Goal: Register for event/course: Sign up to attend an event or enroll in a course

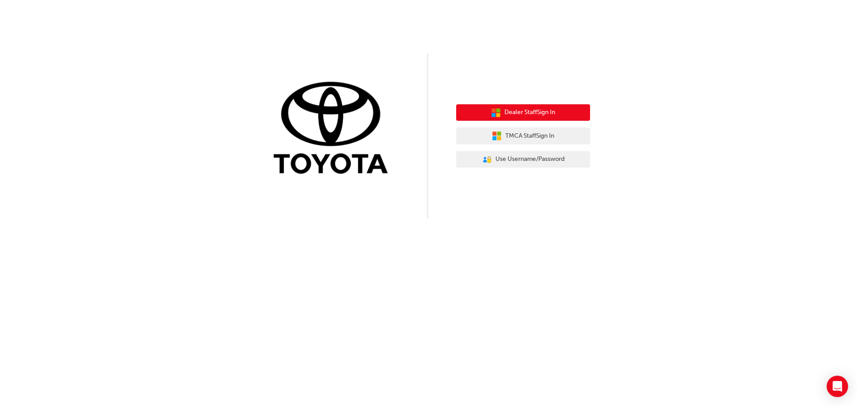
click at [482, 114] on button "Dealer Staff Sign In" at bounding box center [523, 112] width 134 height 17
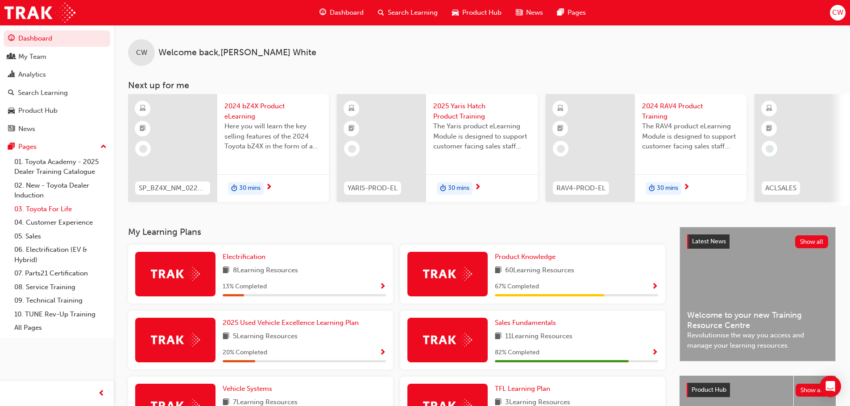
click at [48, 208] on link "03. Toyota For Life" at bounding box center [60, 210] width 99 height 14
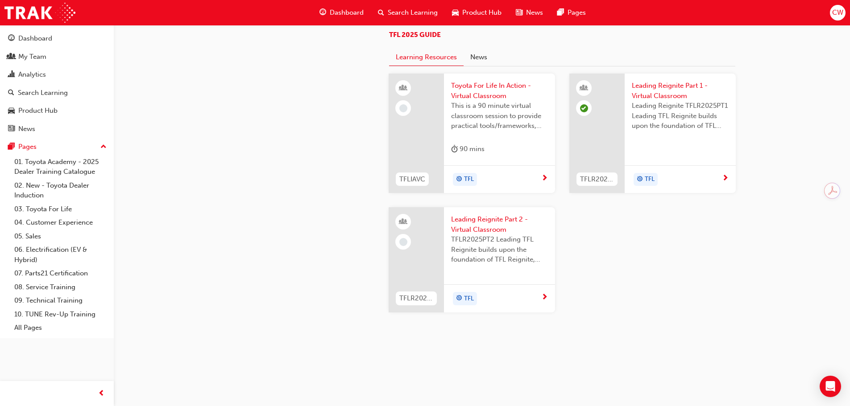
scroll to position [937, 0]
click at [487, 232] on span "Leading Reignite Part 2 - Virtual Classroom" at bounding box center [499, 225] width 97 height 20
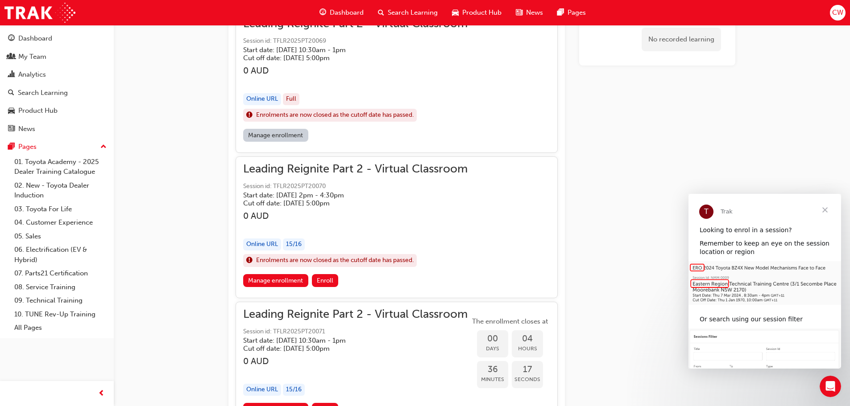
click at [824, 209] on span "Close" at bounding box center [825, 210] width 32 height 32
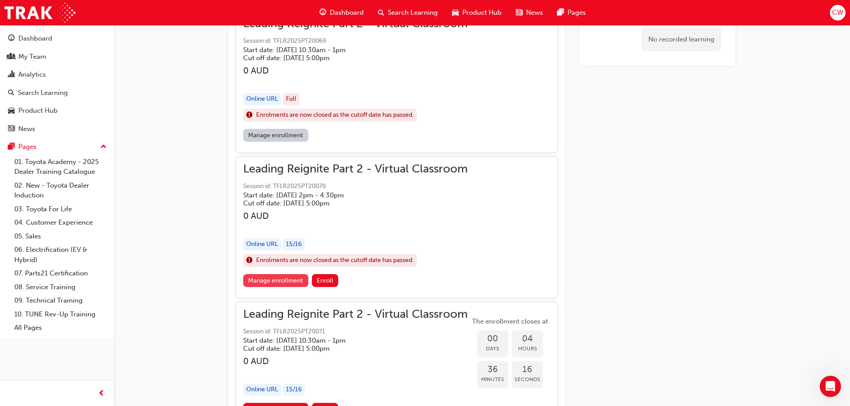
click at [273, 277] on link "Manage enrollment" at bounding box center [275, 280] width 65 height 13
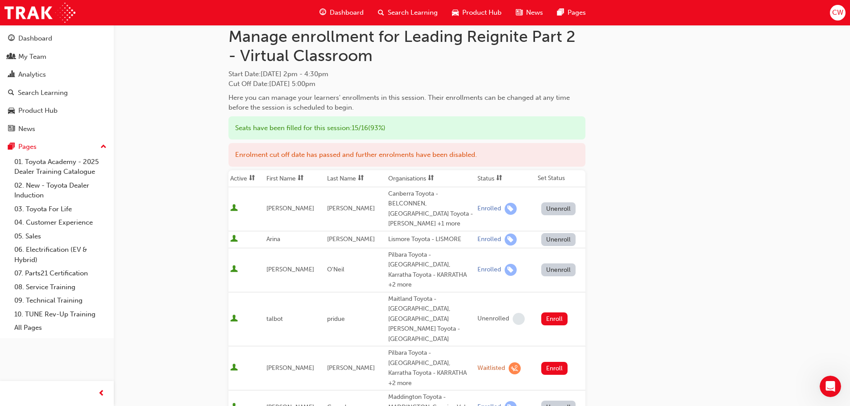
scroll to position [26, 0]
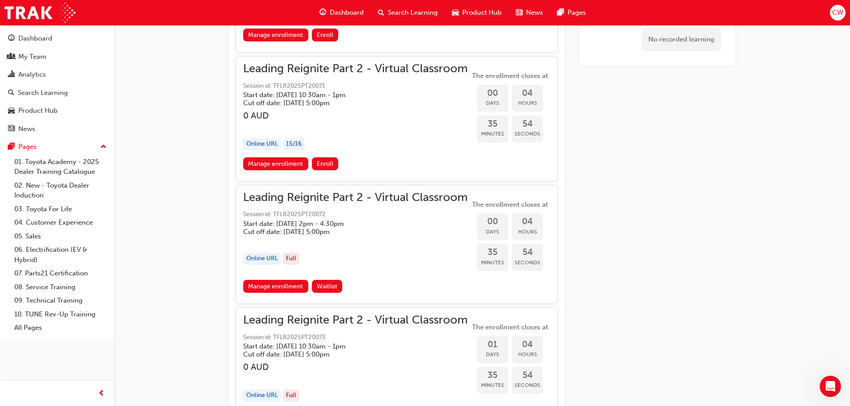
scroll to position [927, 0]
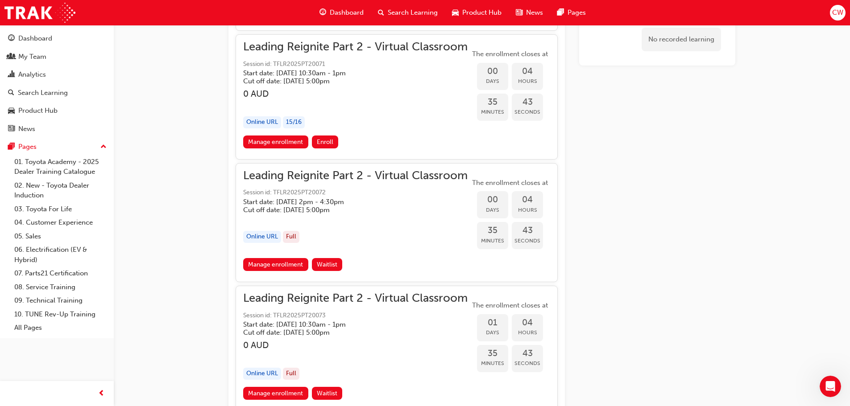
click at [294, 176] on span "Leading Reignite Part 2 - Virtual Classroom" at bounding box center [355, 176] width 224 height 10
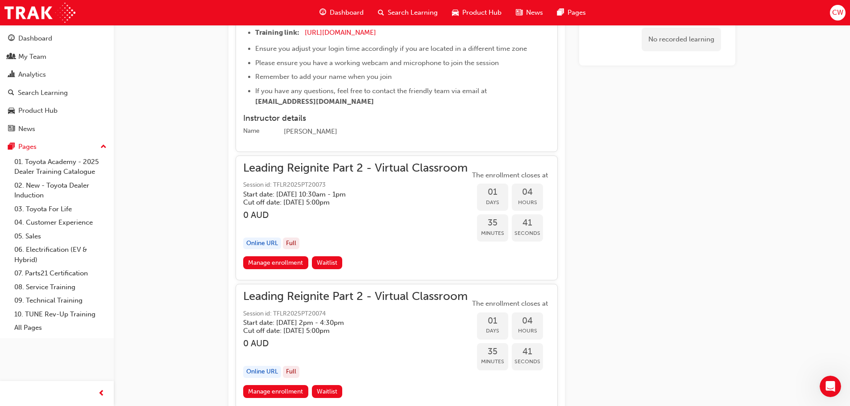
scroll to position [882, 0]
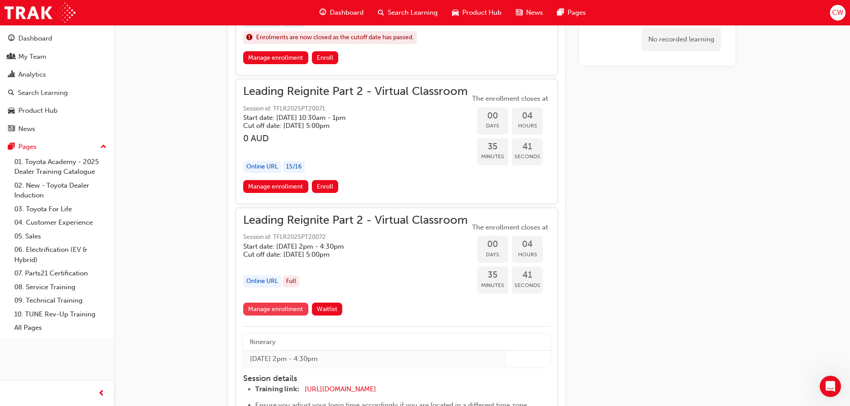
click at [270, 313] on link "Manage enrollment" at bounding box center [275, 309] width 65 height 13
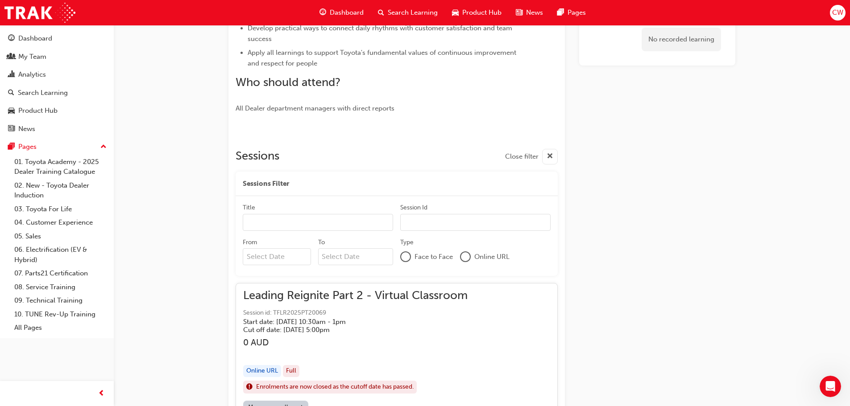
scroll to position [491, 0]
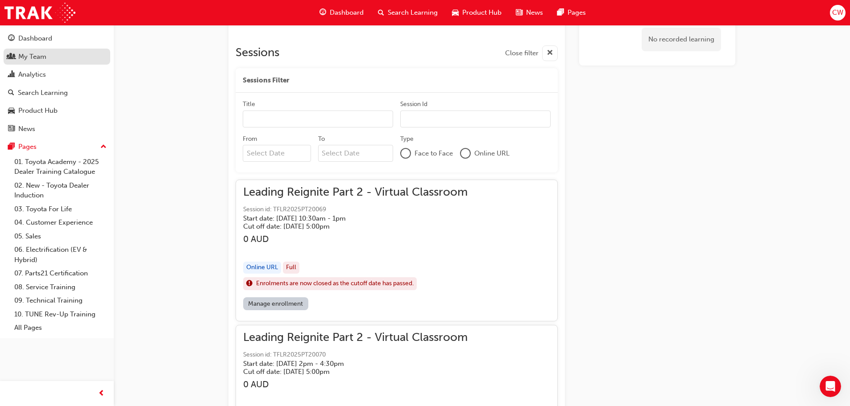
click at [16, 55] on div "My Team" at bounding box center [57, 56] width 98 height 11
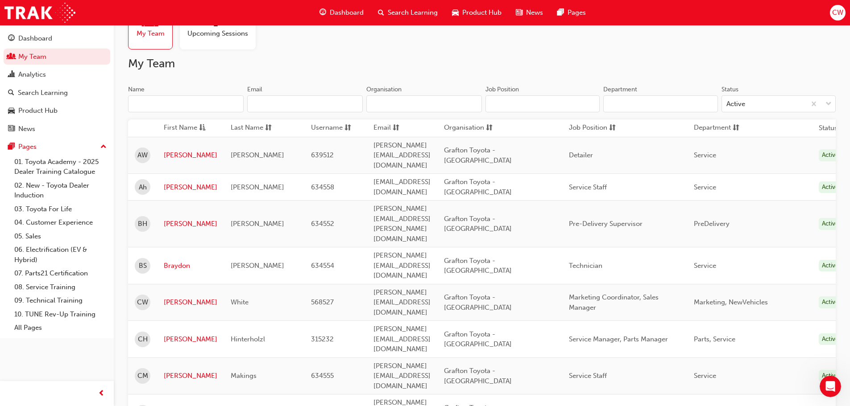
scroll to position [45, 0]
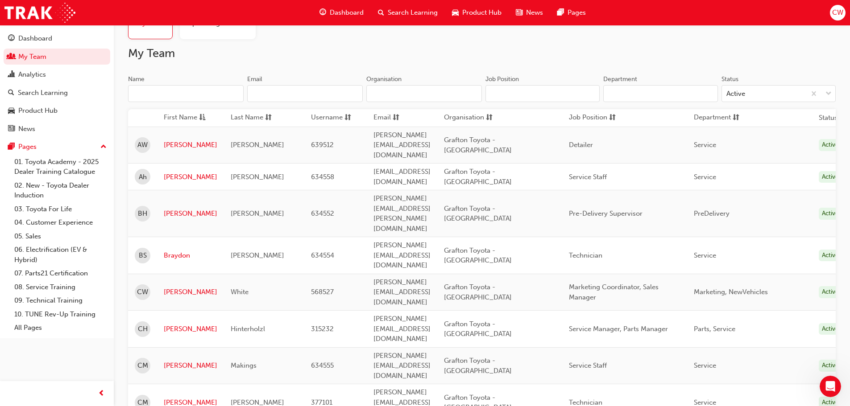
click at [797, 287] on div "Marketing, NewVehicles" at bounding box center [750, 292] width 112 height 10
click at [166, 287] on link "[PERSON_NAME]" at bounding box center [191, 292] width 54 height 10
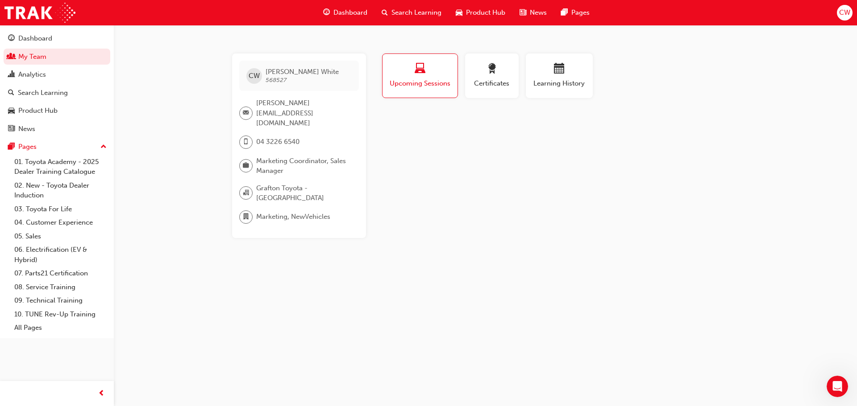
click at [425, 79] on span "Upcoming Sessions" at bounding box center [420, 84] width 62 height 10
click at [501, 70] on div "button" at bounding box center [492, 70] width 40 height 14
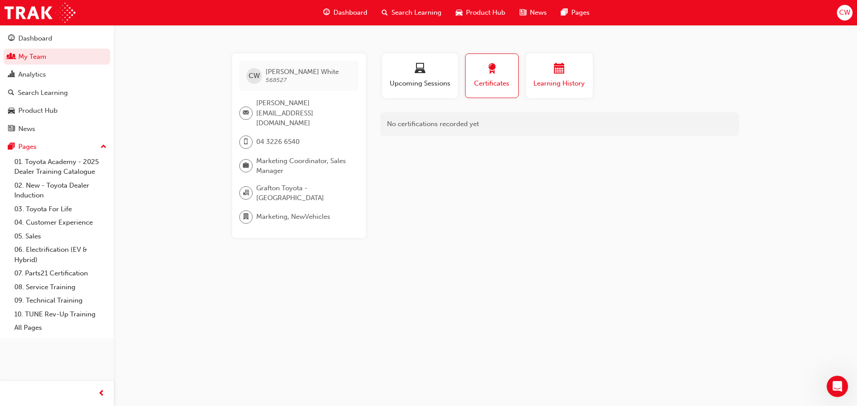
click at [559, 76] on div "button" at bounding box center [559, 70] width 54 height 14
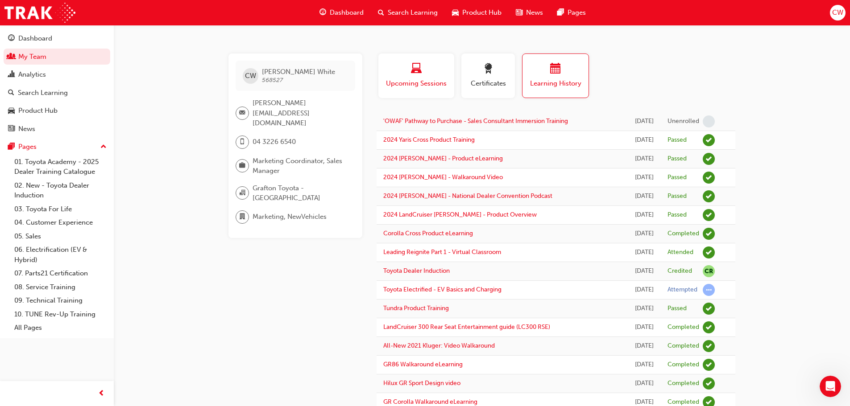
click at [418, 71] on span "laptop-icon" at bounding box center [416, 69] width 11 height 12
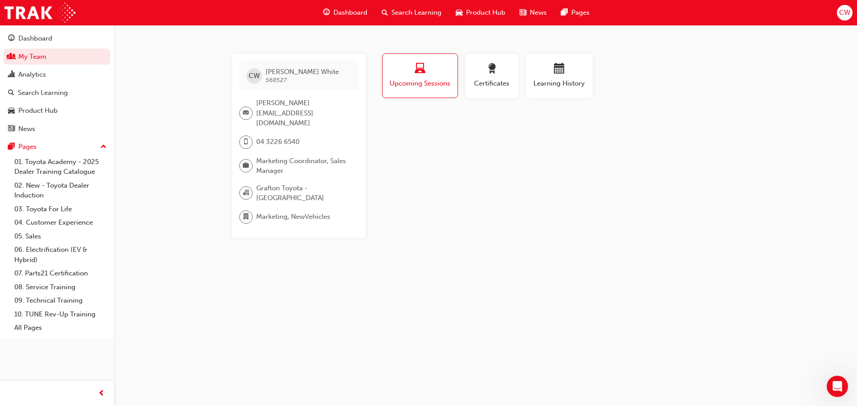
click at [274, 194] on div "CW [PERSON_NAME] 568527 [PERSON_NAME][EMAIL_ADDRESS][DOMAIN_NAME] 04 3226 6540 …" at bounding box center [299, 146] width 134 height 185
click at [228, 166] on div "CW [PERSON_NAME] 568527 [PERSON_NAME][EMAIL_ADDRESS][DOMAIN_NAME] 04 3226 6540 …" at bounding box center [485, 146] width 535 height 185
click at [290, 67] on div "CW [PERSON_NAME] 568527" at bounding box center [299, 76] width 120 height 30
click at [35, 40] on div "Dashboard" at bounding box center [35, 38] width 34 height 10
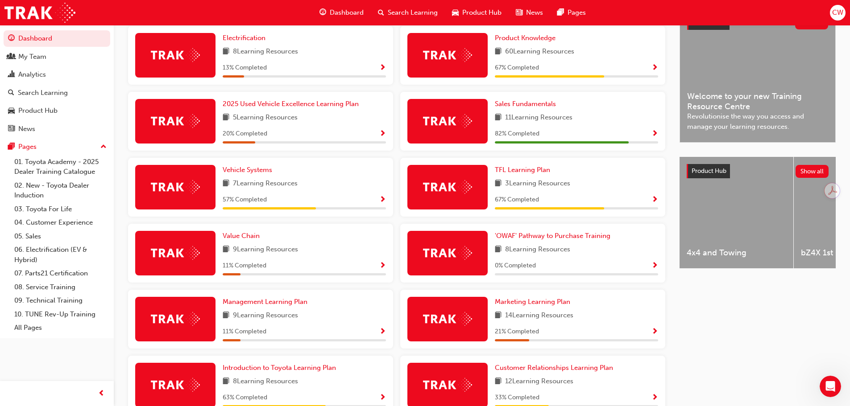
scroll to position [223, 0]
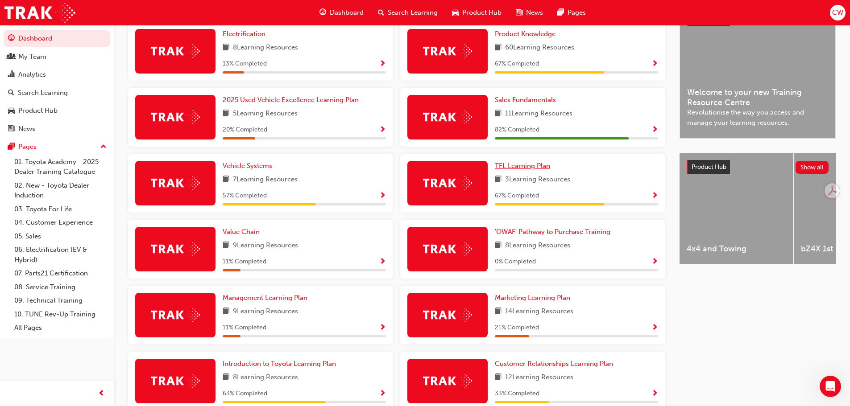
click at [522, 170] on span "TFL Learning Plan" at bounding box center [522, 166] width 55 height 8
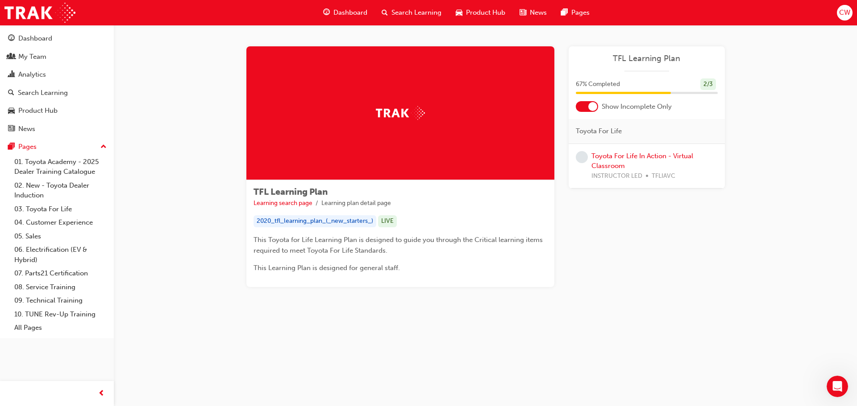
click at [269, 222] on div "2020_tfl_learning_plan_(_new_starters_)" at bounding box center [314, 221] width 123 height 12
click at [625, 159] on link "Toyota For Life In Action - Virtual Classroom" at bounding box center [642, 161] width 102 height 18
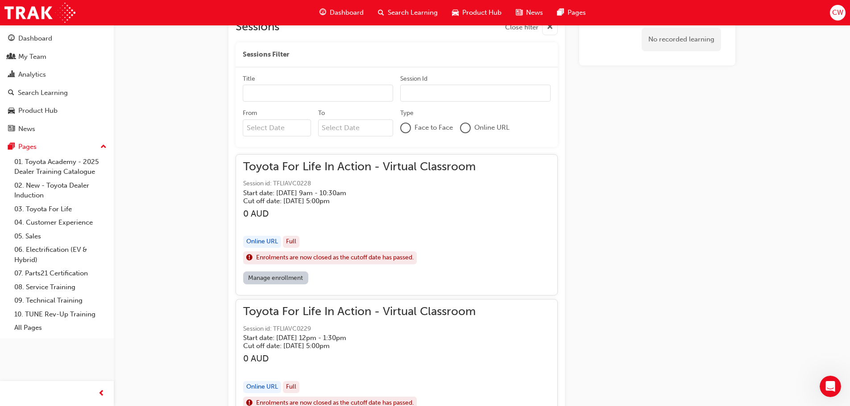
scroll to position [640, 0]
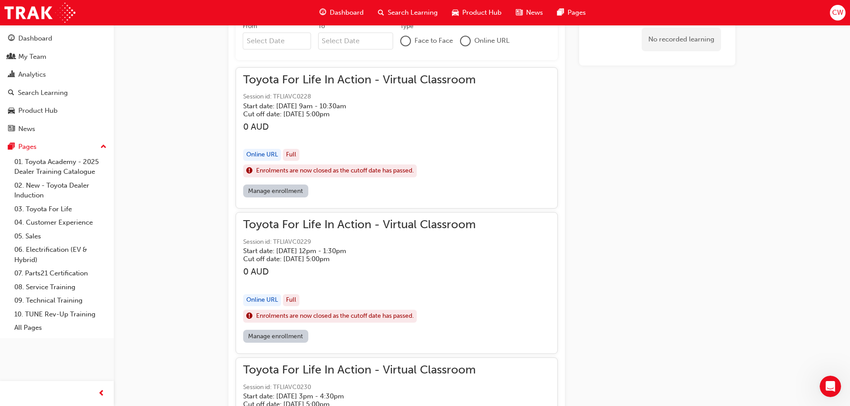
click at [282, 339] on link "Manage enrollment" at bounding box center [275, 336] width 65 height 13
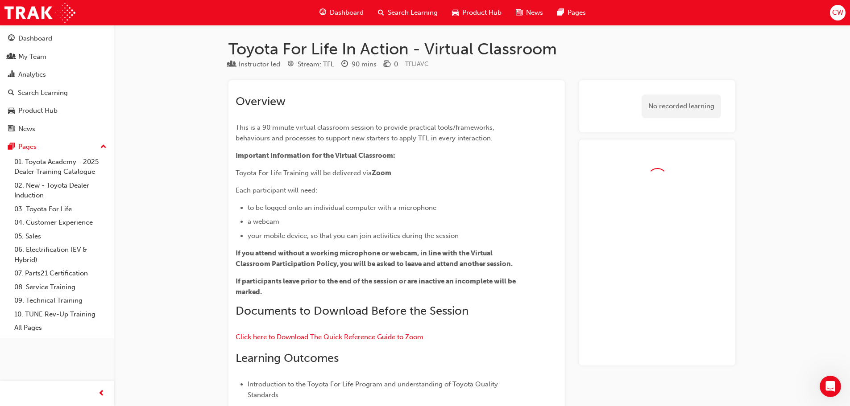
scroll to position [640, 0]
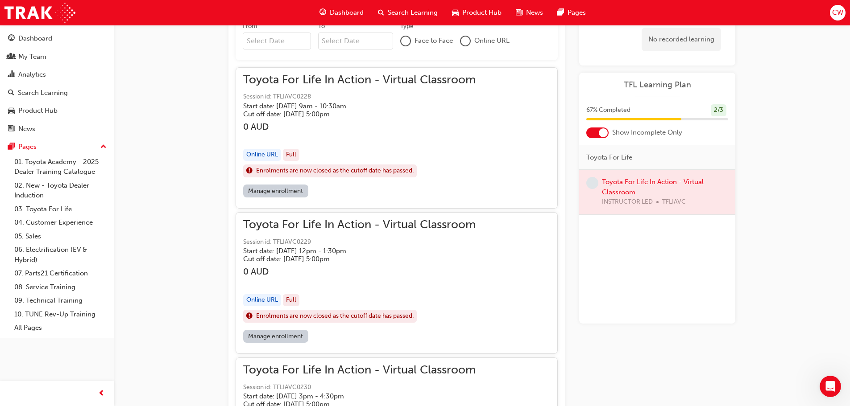
click at [312, 250] on h5 "Start date: [DATE] 12pm - 1:30pm" at bounding box center [352, 251] width 218 height 8
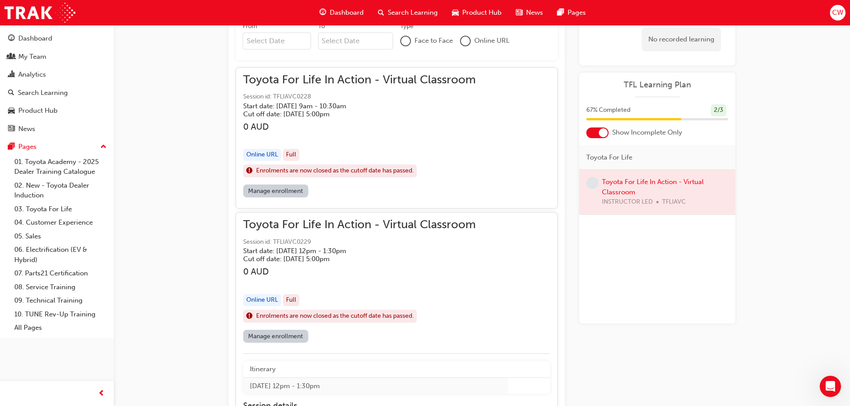
click at [286, 337] on link "Manage enrollment" at bounding box center [275, 336] width 65 height 13
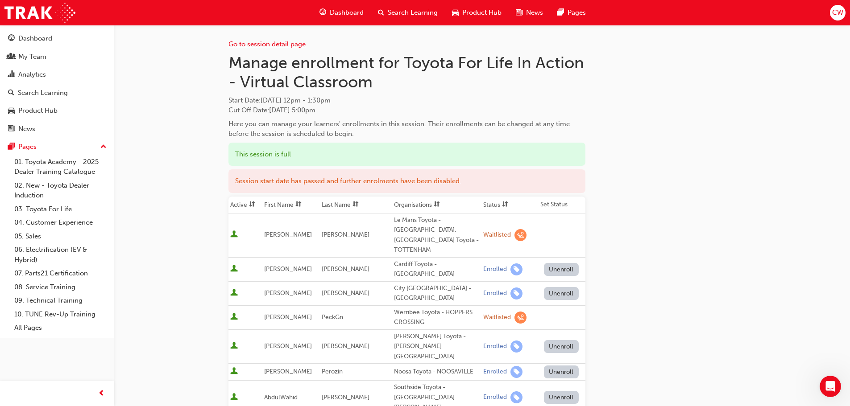
click at [284, 43] on link "Go to session detail page" at bounding box center [266, 44] width 77 height 8
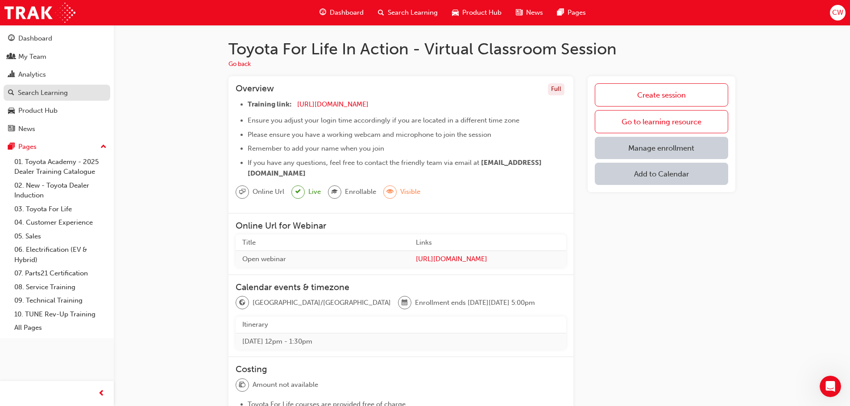
click at [48, 92] on div "Search Learning" at bounding box center [43, 93] width 50 height 10
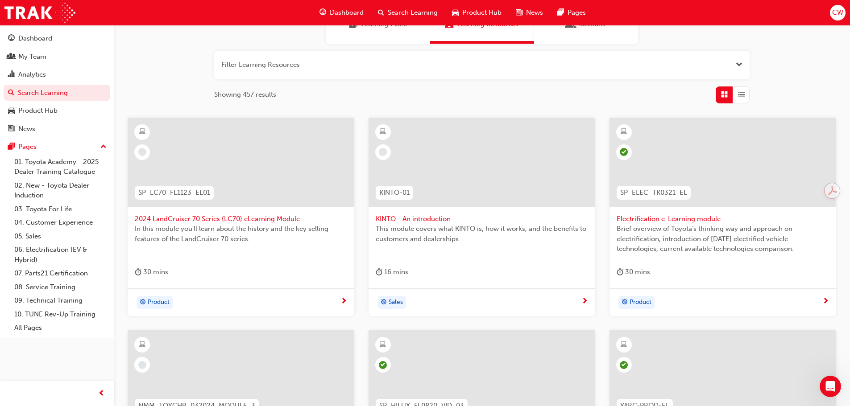
scroll to position [89, 0]
click at [34, 57] on div "My Team" at bounding box center [32, 57] width 28 height 10
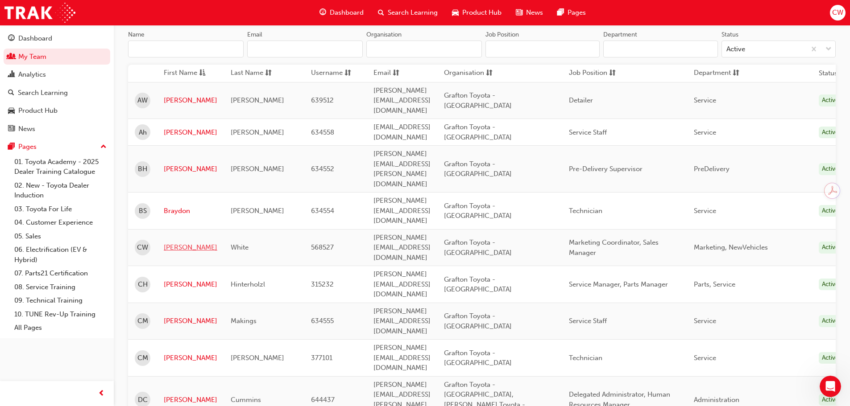
click at [186, 243] on link "[PERSON_NAME]" at bounding box center [191, 248] width 54 height 10
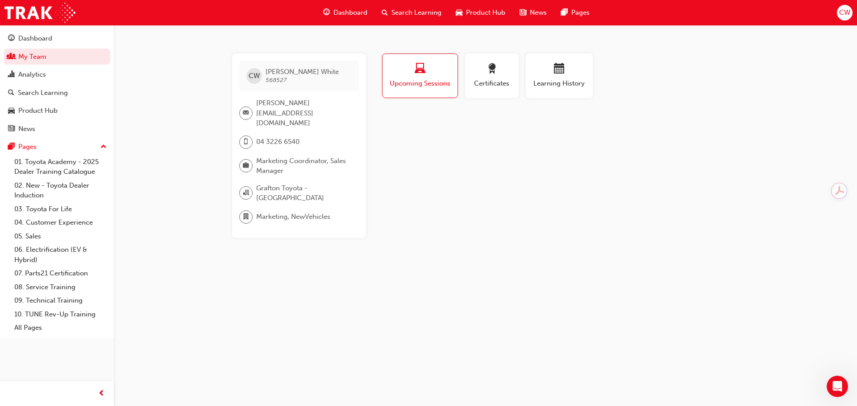
click at [407, 82] on span "Upcoming Sessions" at bounding box center [420, 84] width 62 height 10
click at [483, 71] on div "button" at bounding box center [492, 70] width 40 height 14
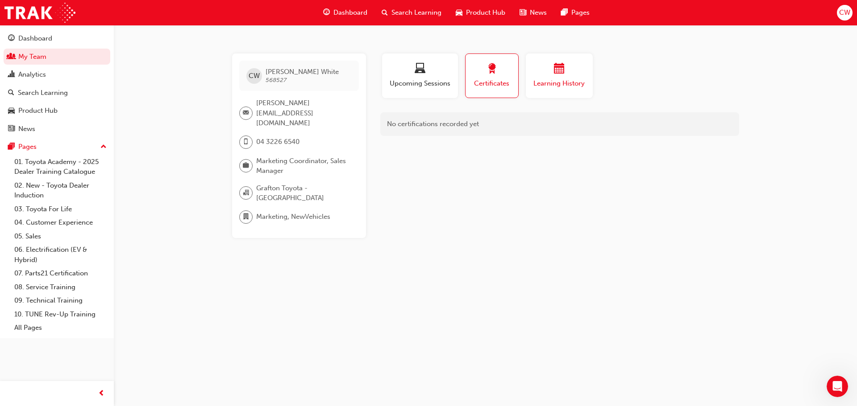
click at [541, 69] on div "button" at bounding box center [559, 70] width 54 height 14
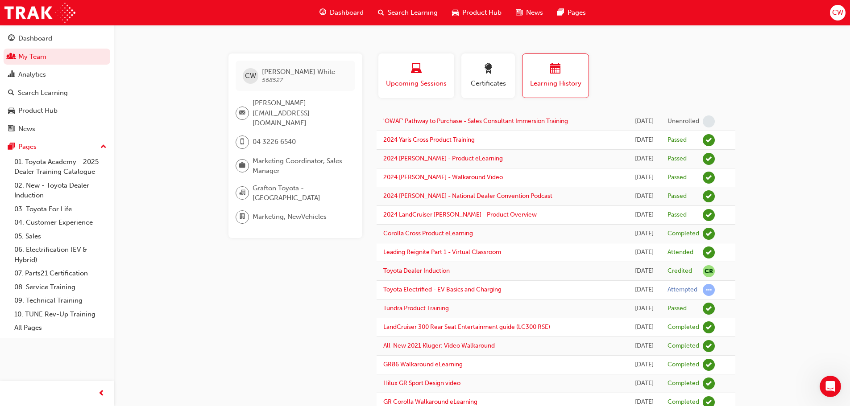
click at [419, 74] on span "laptop-icon" at bounding box center [416, 69] width 11 height 12
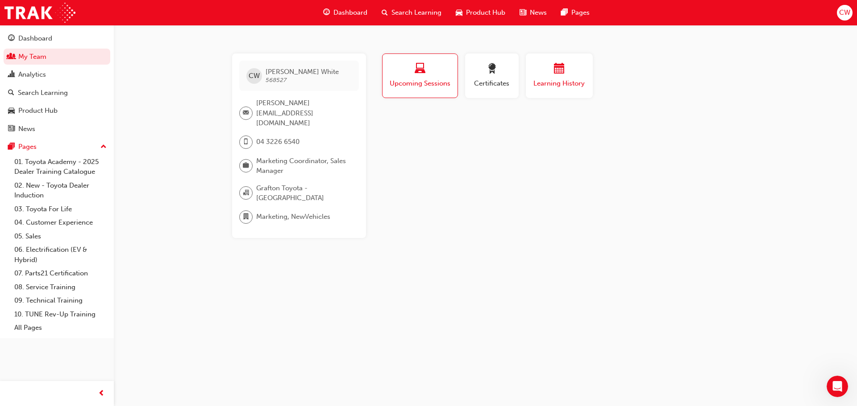
drag, startPoint x: 428, startPoint y: 80, endPoint x: 540, endPoint y: 68, distance: 112.2
click at [431, 80] on span "Upcoming Sessions" at bounding box center [420, 84] width 62 height 10
click at [542, 68] on div "button" at bounding box center [559, 70] width 54 height 14
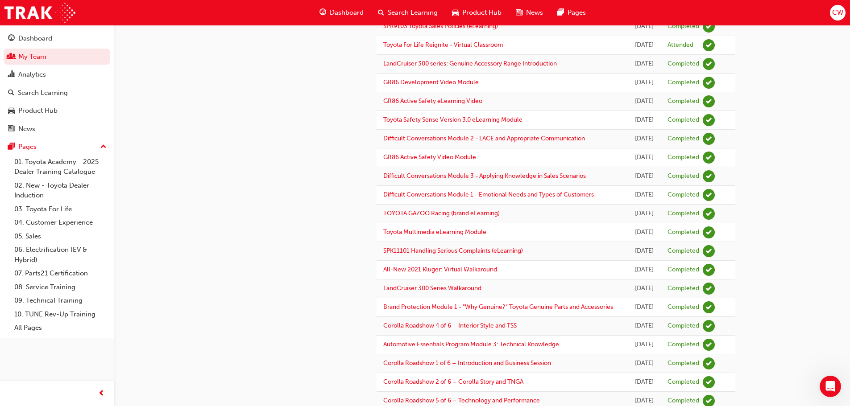
scroll to position [351, 0]
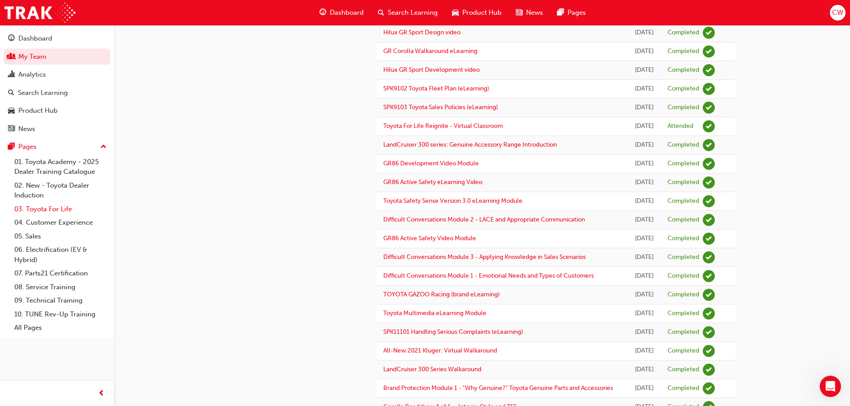
click at [62, 208] on link "03. Toyota For Life" at bounding box center [60, 210] width 99 height 14
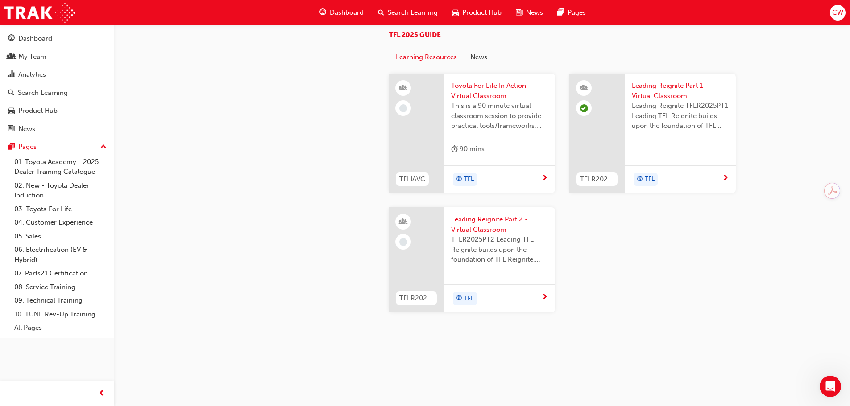
scroll to position [948, 0]
click at [539, 296] on div "TFL" at bounding box center [496, 298] width 90 height 13
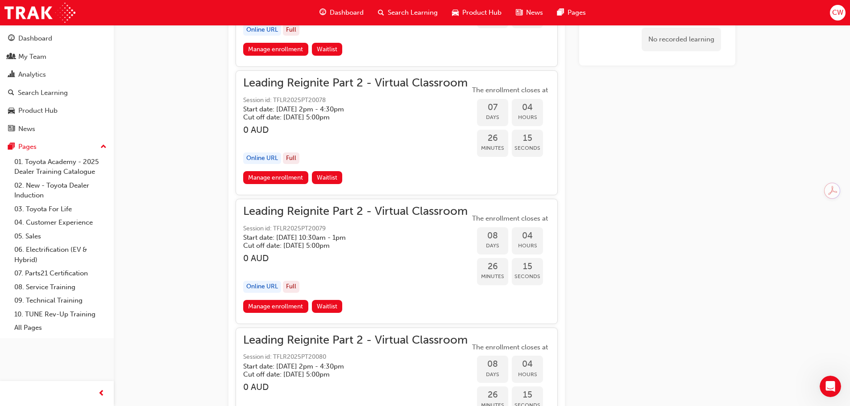
scroll to position [1429, 0]
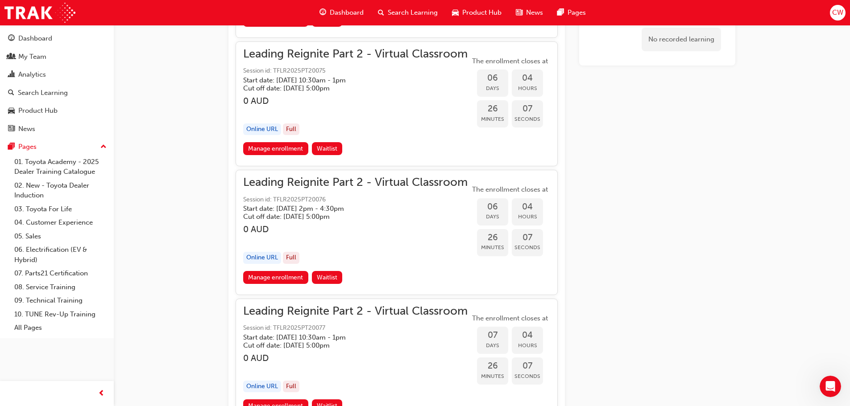
click at [264, 274] on link "Manage enrollment" at bounding box center [275, 277] width 65 height 13
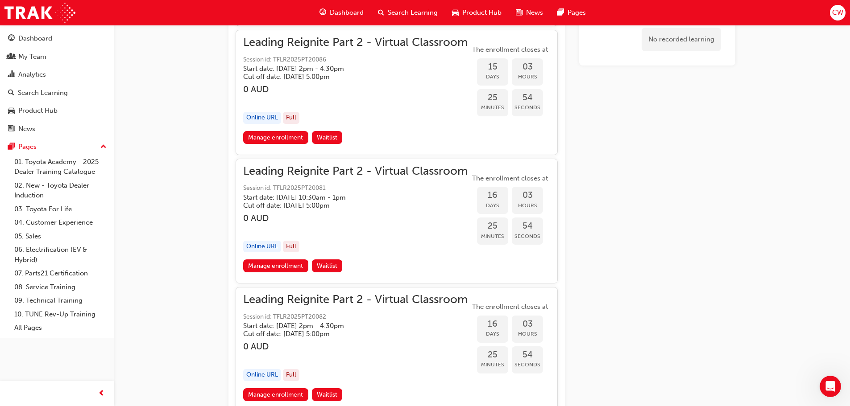
scroll to position [2856, 0]
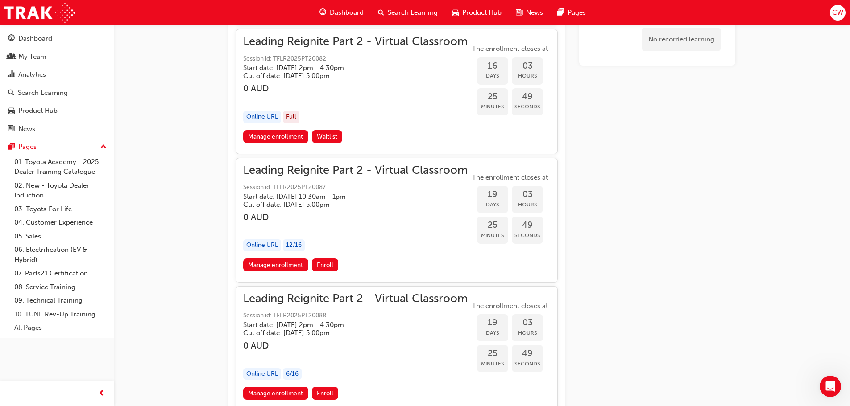
drag, startPoint x: 244, startPoint y: 40, endPoint x: 399, endPoint y: 54, distance: 155.5
click at [399, 54] on div "Leading Reignite Part 2 - Virtual Classroom Session id: TFLR2025PT20082 Start d…" at bounding box center [355, 58] width 224 height 43
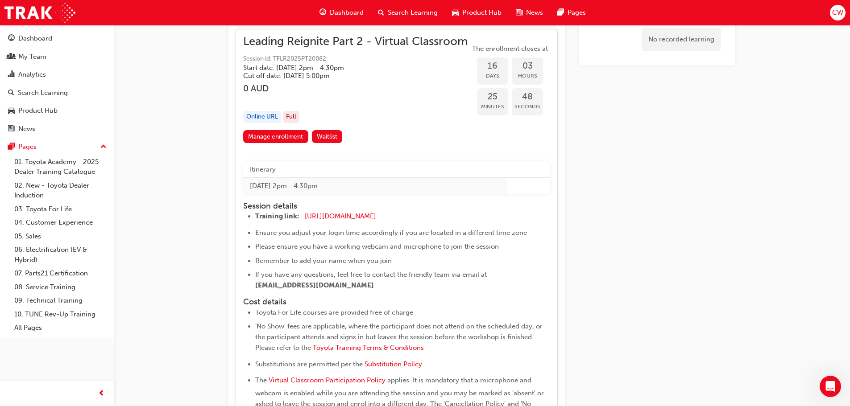
click at [431, 37] on span "Leading Reignite Part 2 - Virtual Classroom" at bounding box center [355, 42] width 224 height 10
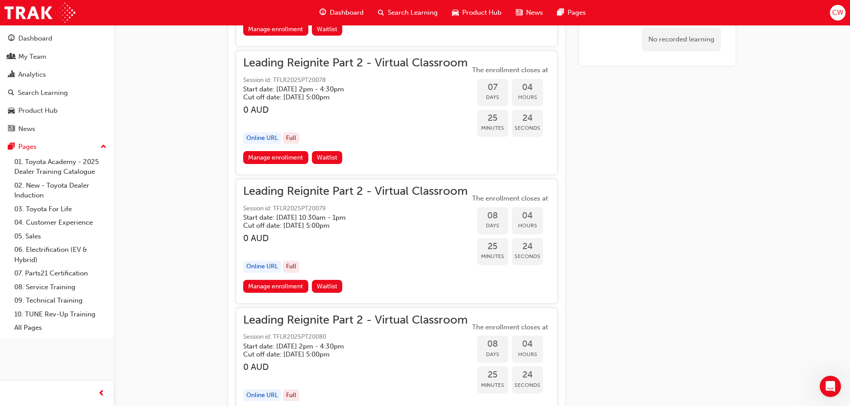
scroll to position [1697, 0]
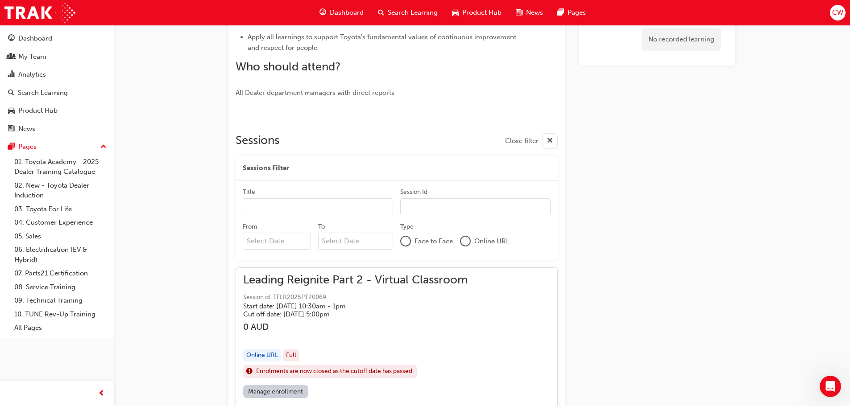
click at [405, 17] on span "Search Learning" at bounding box center [413, 13] width 50 height 10
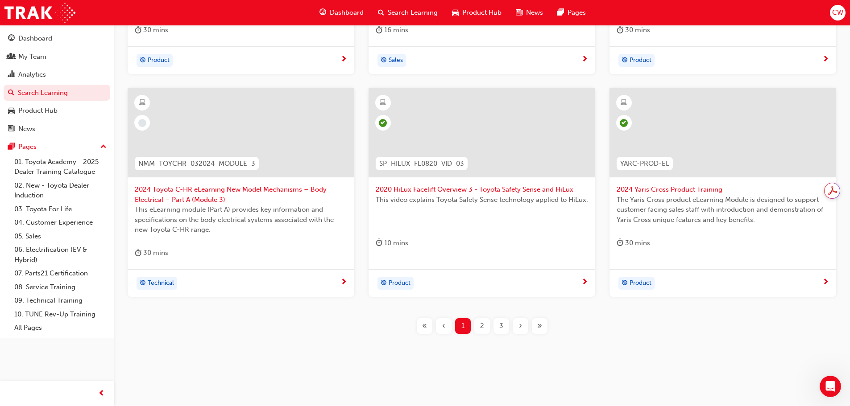
click at [400, 10] on span "Search Learning" at bounding box center [413, 13] width 50 height 10
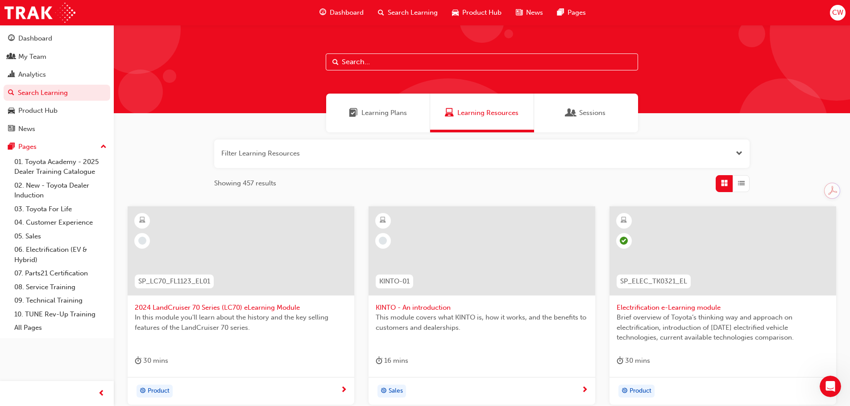
click at [395, 66] on input "text" at bounding box center [482, 62] width 312 height 17
paste input "(TFLR2025PT2)"
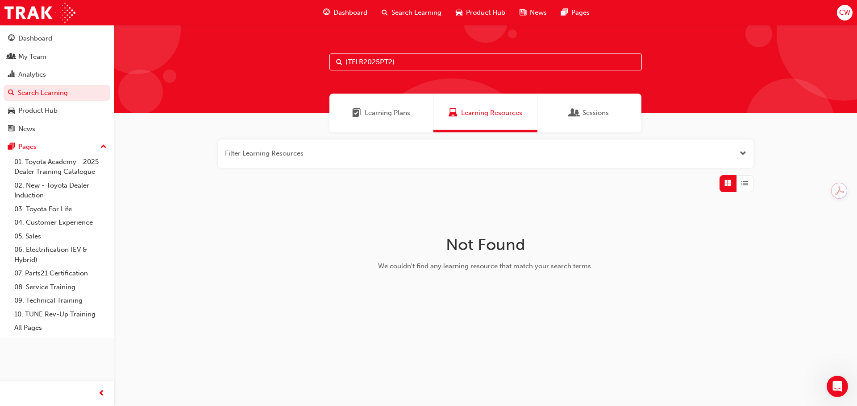
click at [393, 119] on div "Learning Plans" at bounding box center [381, 113] width 104 height 39
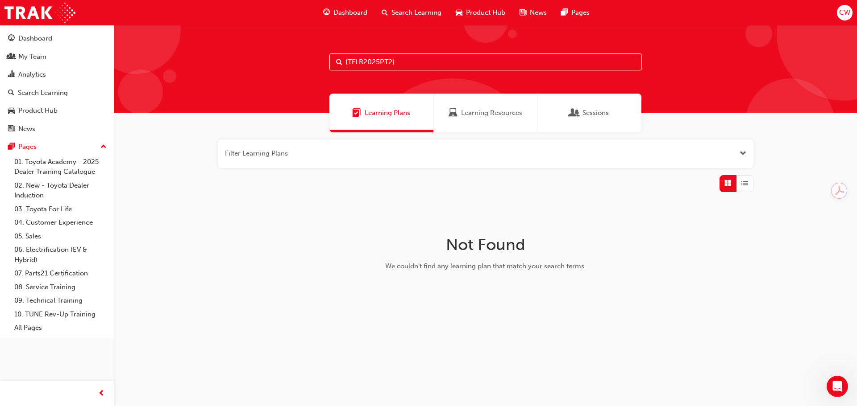
click at [580, 118] on div "Sessions" at bounding box center [589, 113] width 39 height 10
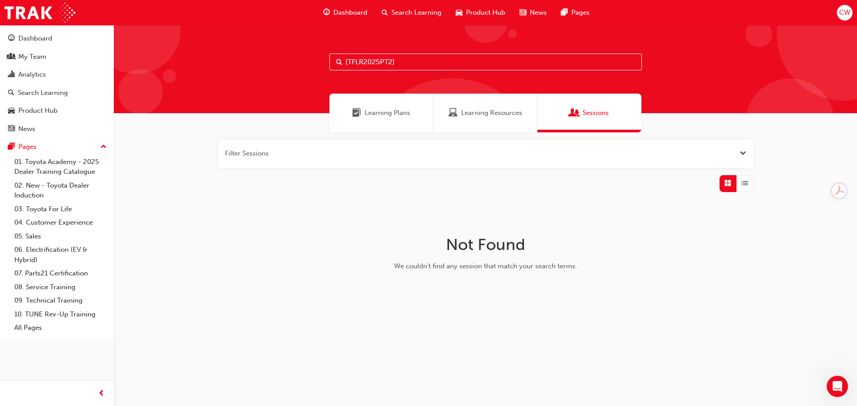
click at [422, 66] on input "(TFLR2025PT2)" at bounding box center [485, 62] width 312 height 17
type input "TFLR2025PT2"
click at [476, 115] on span "Learning Resources" at bounding box center [491, 113] width 61 height 10
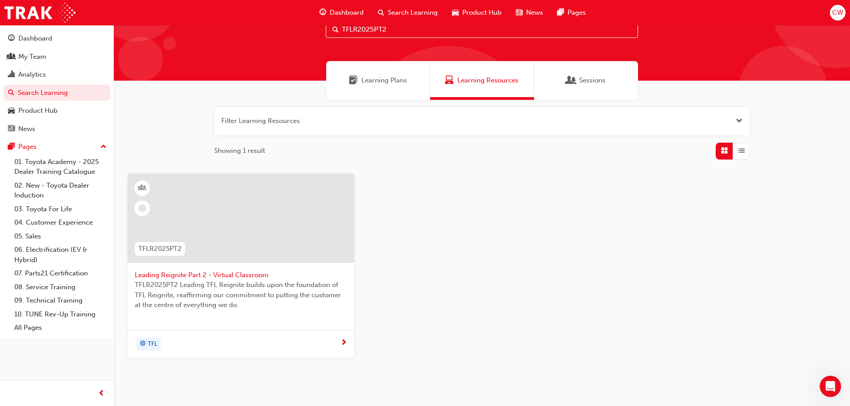
scroll to position [71, 0]
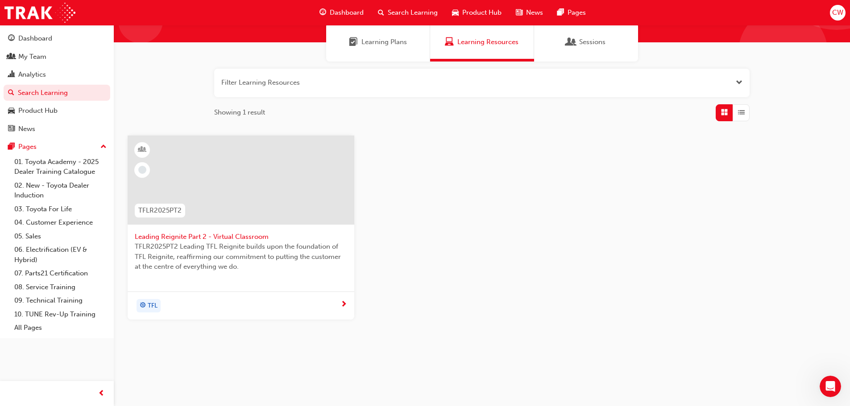
click at [212, 201] on div at bounding box center [241, 180] width 227 height 89
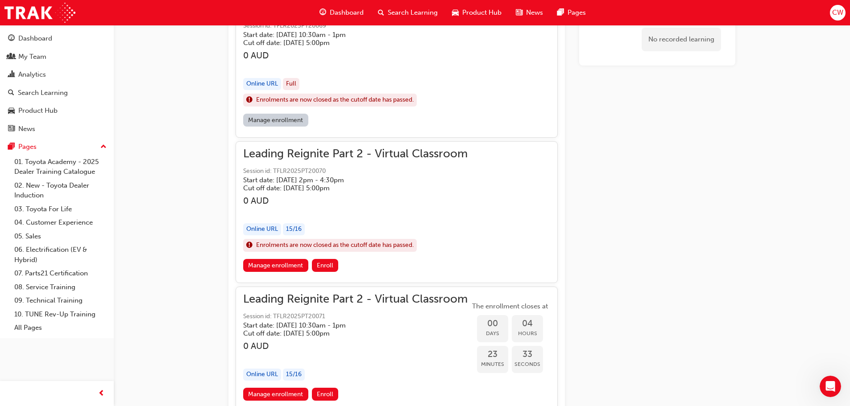
scroll to position [671, 0]
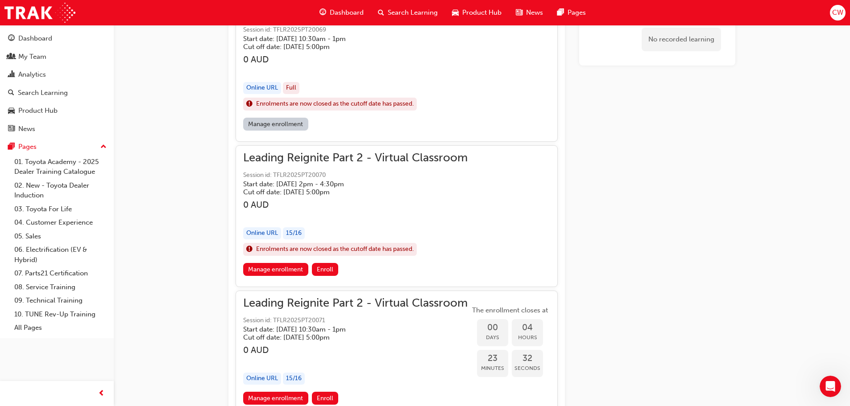
click at [304, 155] on span "Leading Reignite Part 2 - Virtual Classroom" at bounding box center [355, 158] width 224 height 10
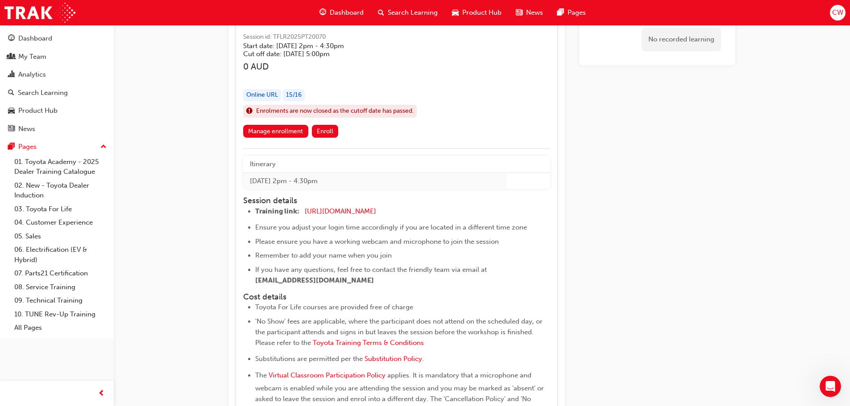
scroll to position [760, 0]
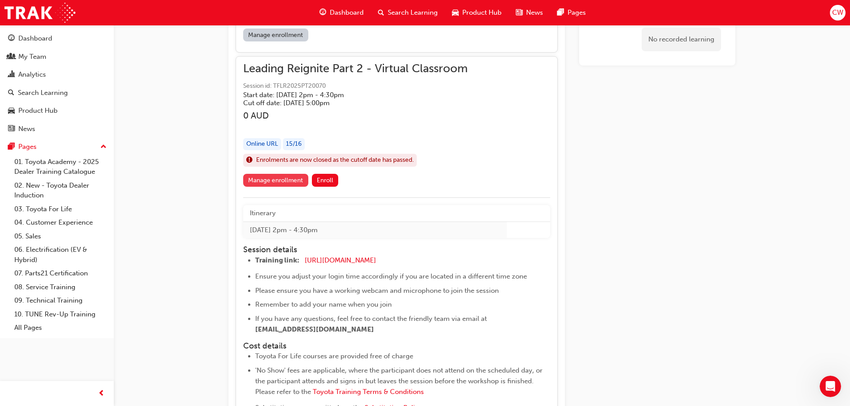
click at [291, 182] on link "Manage enrollment" at bounding box center [275, 180] width 65 height 13
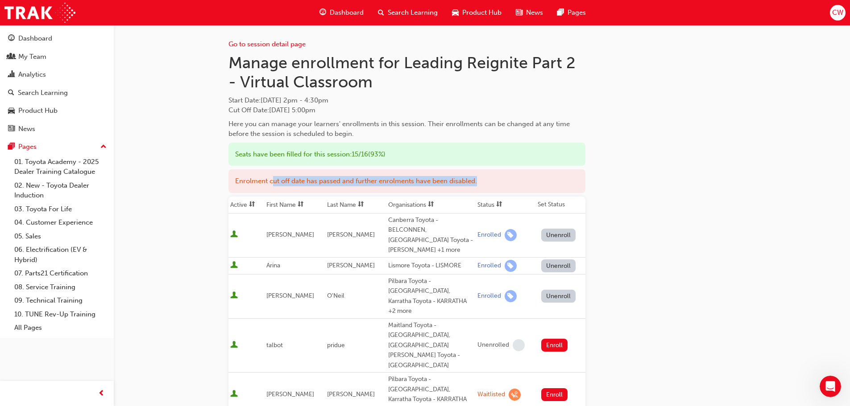
drag, startPoint x: 274, startPoint y: 181, endPoint x: 516, endPoint y: 170, distance: 242.1
click at [516, 170] on div "Enrolment cut off date has passed and further enrolments have been disabled." at bounding box center [406, 182] width 357 height 24
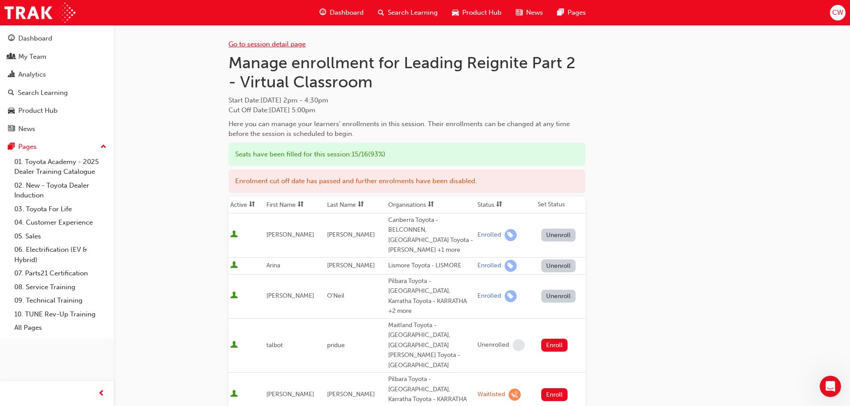
click at [261, 45] on link "Go to session detail page" at bounding box center [266, 44] width 77 height 8
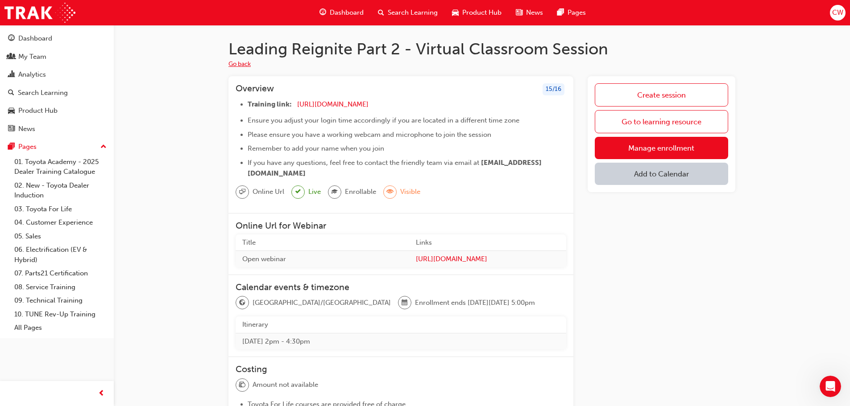
click at [239, 62] on button "Go back" at bounding box center [239, 64] width 22 height 10
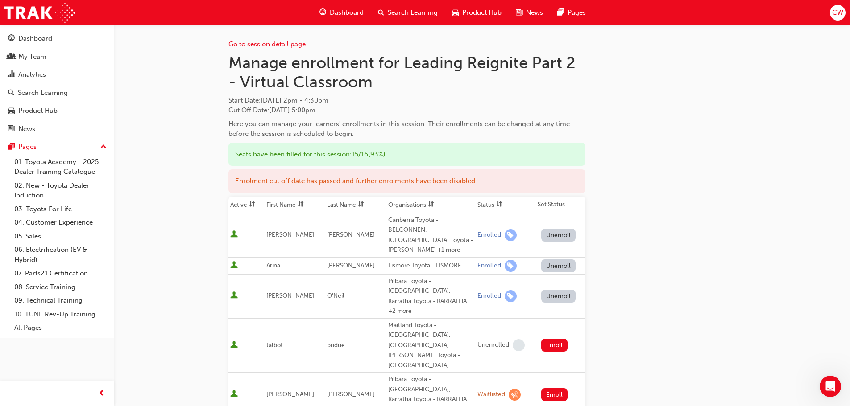
click at [260, 47] on link "Go to session detail page" at bounding box center [266, 44] width 77 height 8
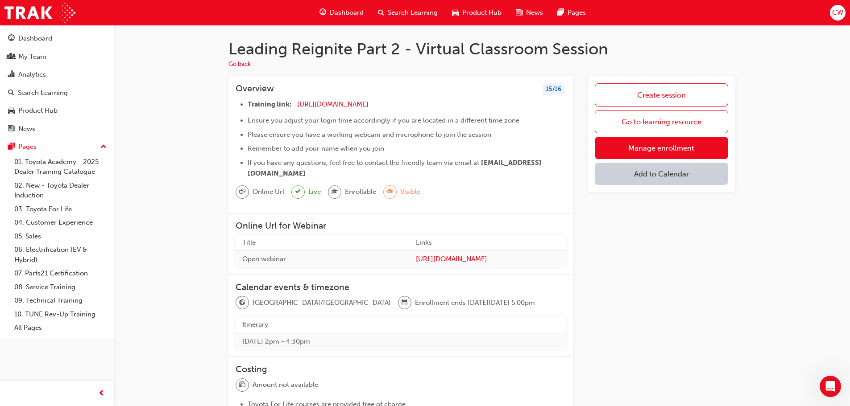
click at [412, 9] on span "Search Learning" at bounding box center [413, 13] width 50 height 10
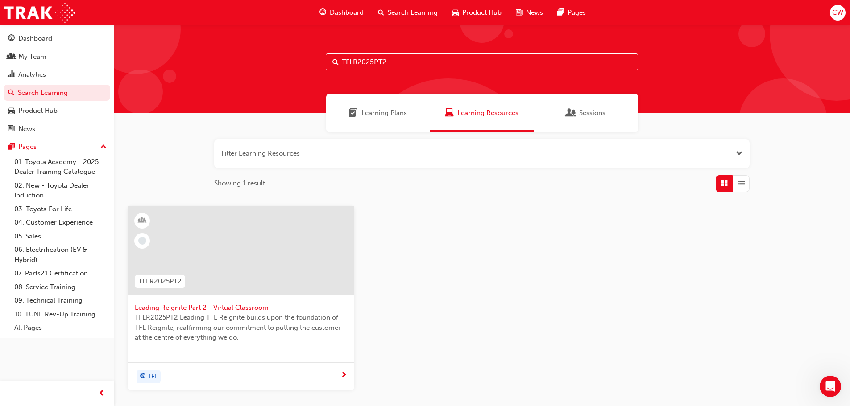
click at [376, 116] on span "Learning Plans" at bounding box center [384, 113] width 46 height 10
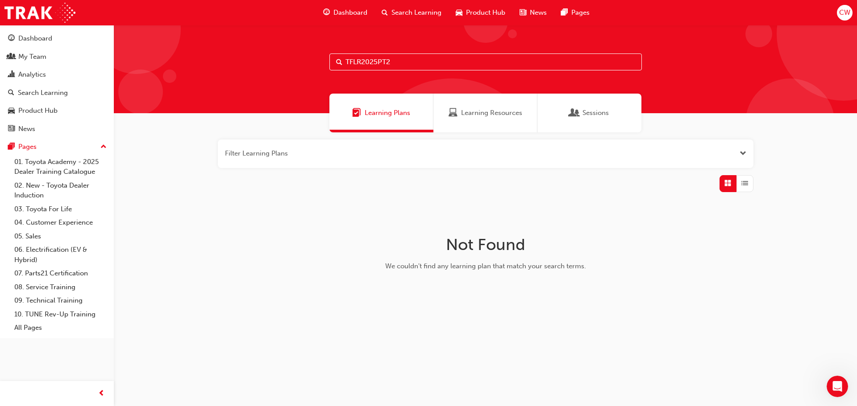
click at [485, 111] on span "Learning Resources" at bounding box center [491, 113] width 61 height 10
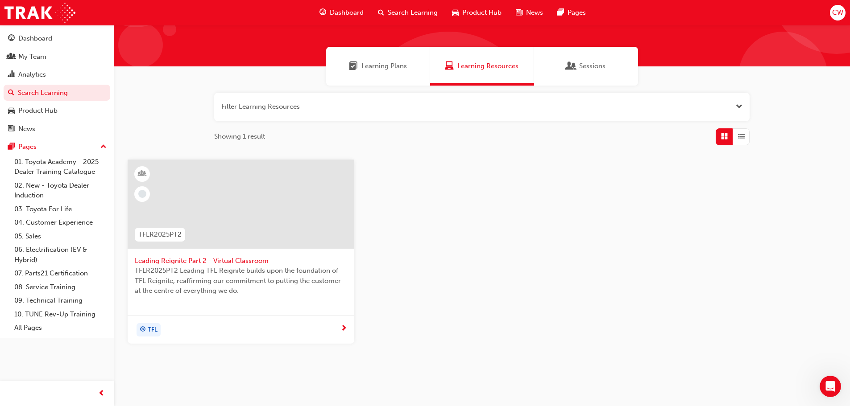
scroll to position [71, 0]
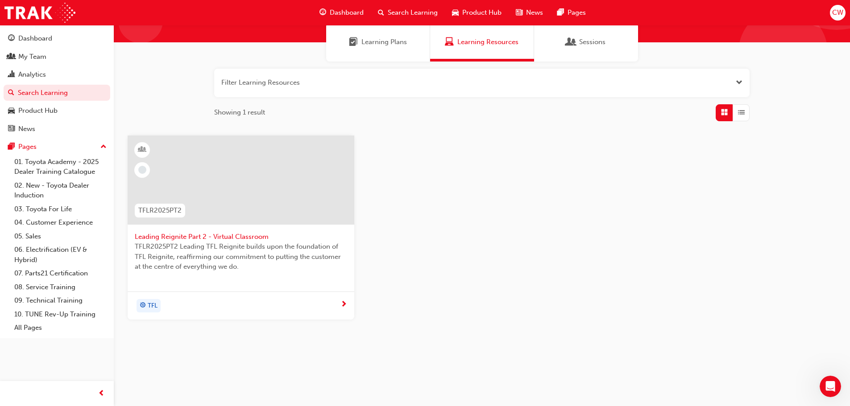
click at [244, 236] on span "Leading Reignite Part 2 - Virtual Classroom" at bounding box center [241, 237] width 212 height 10
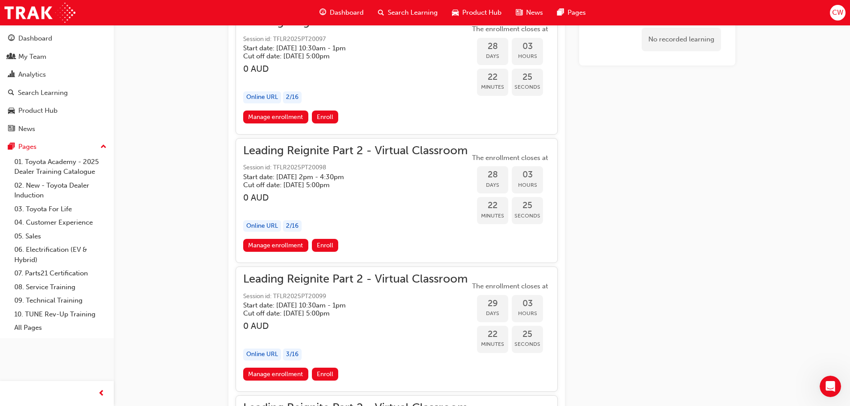
scroll to position [4462, 0]
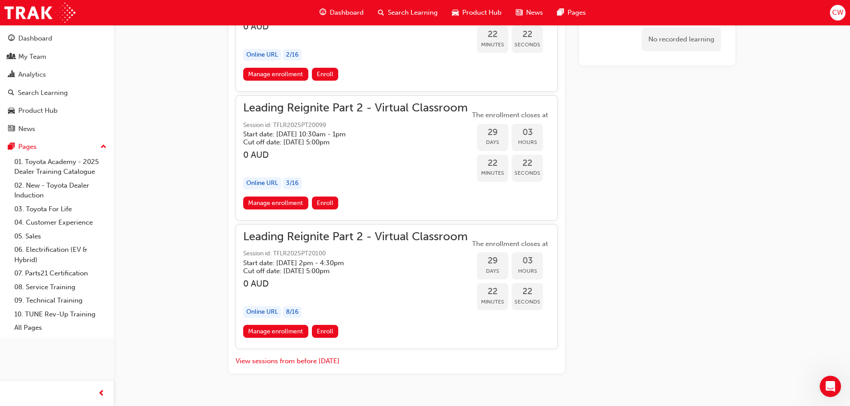
click at [277, 332] on link "Manage enrollment" at bounding box center [275, 331] width 65 height 13
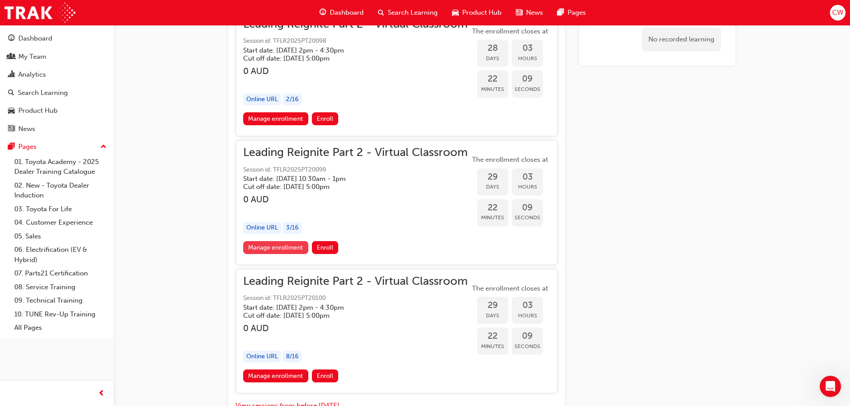
click at [280, 250] on link "Manage enrollment" at bounding box center [275, 247] width 65 height 13
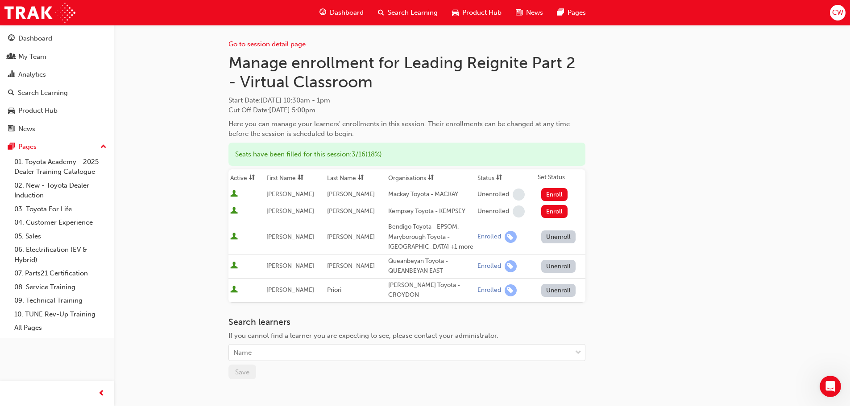
click at [298, 45] on link "Go to session detail page" at bounding box center [266, 44] width 77 height 8
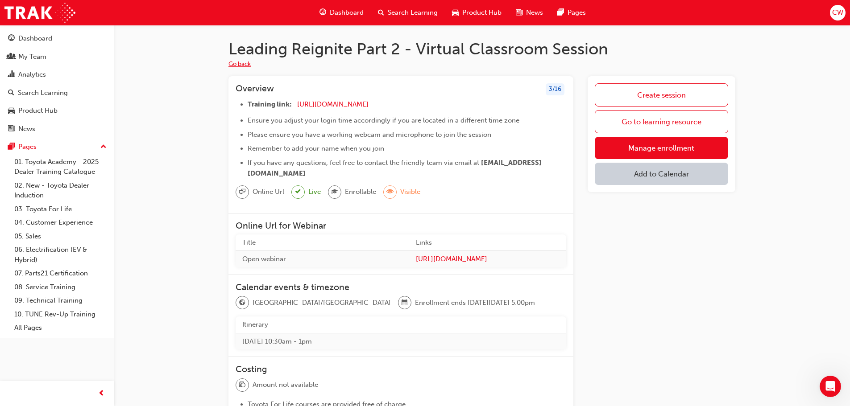
click at [241, 65] on button "Go back" at bounding box center [239, 64] width 22 height 10
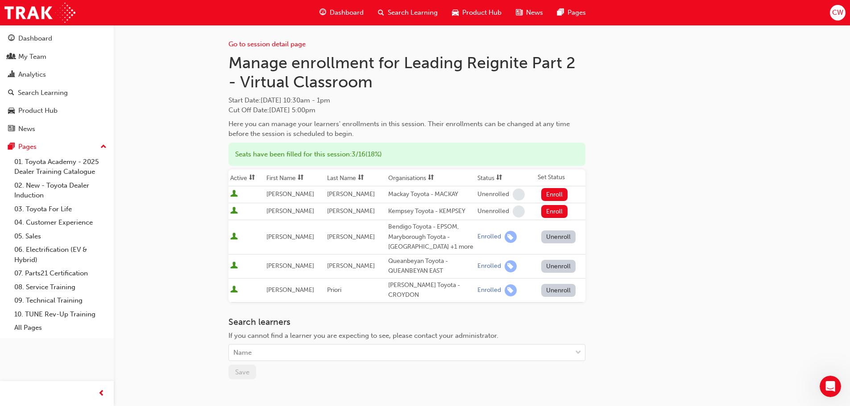
click at [267, 35] on div "Go to session detail page" at bounding box center [406, 37] width 357 height 25
click at [266, 45] on link "Go to session detail page" at bounding box center [266, 44] width 77 height 8
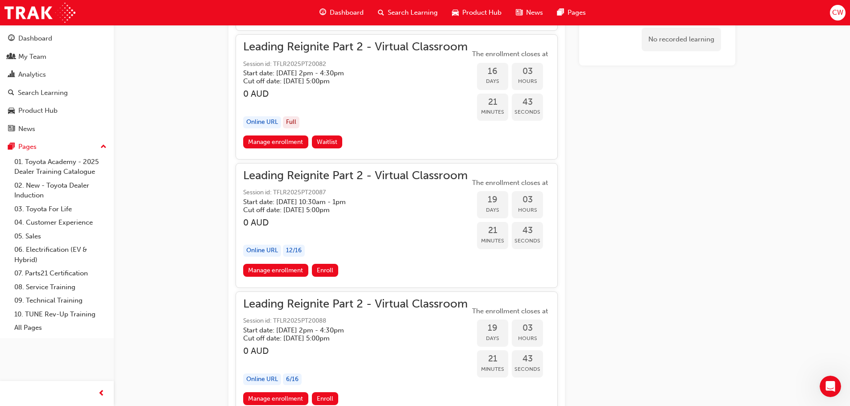
scroll to position [2856, 0]
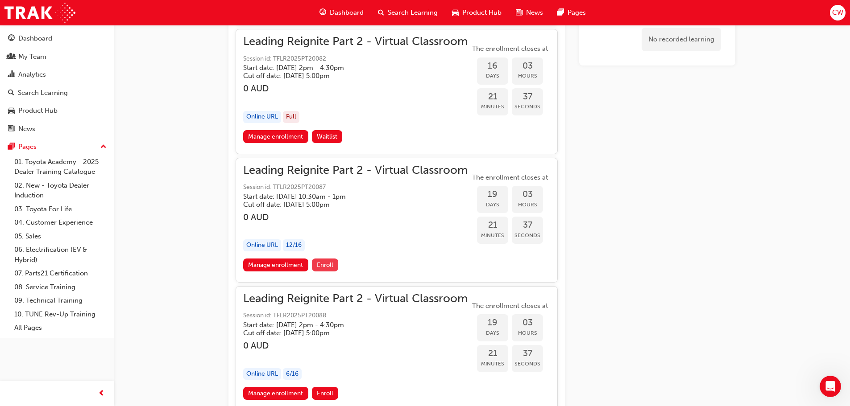
click at [325, 265] on span "Enroll" at bounding box center [325, 265] width 17 height 8
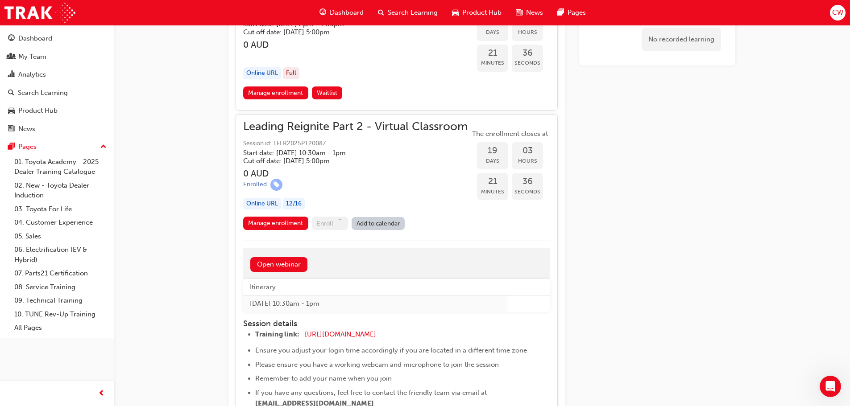
scroll to position [2990, 0]
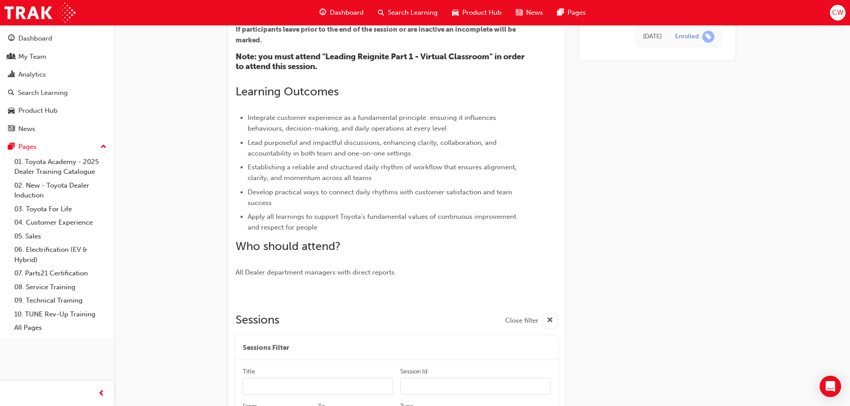
scroll to position [491, 0]
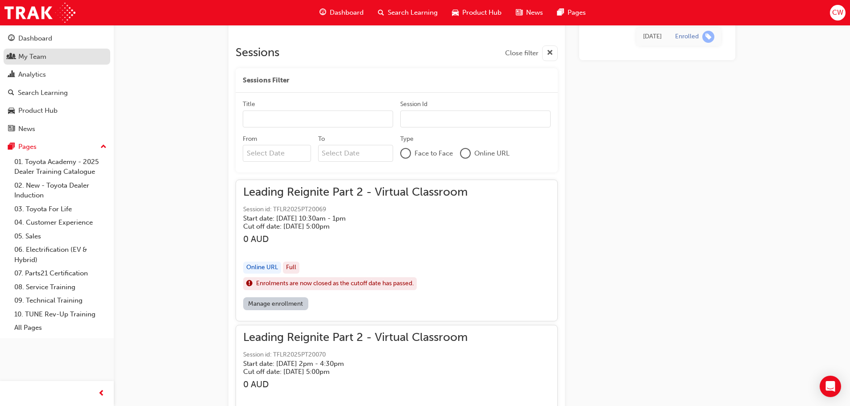
click at [29, 59] on div "My Team" at bounding box center [32, 57] width 28 height 10
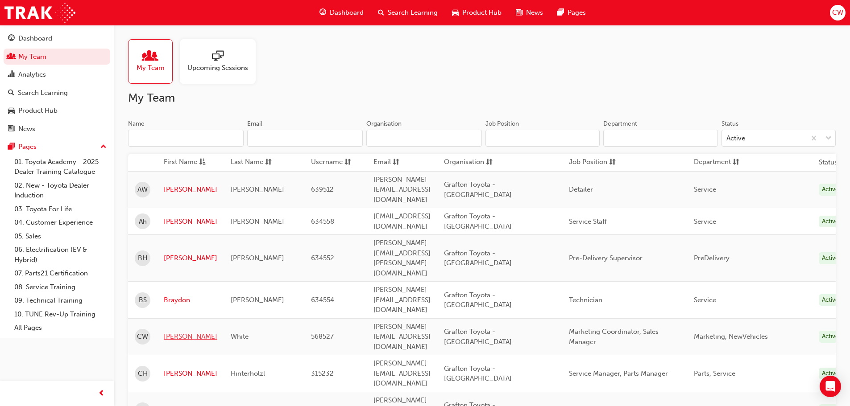
click at [183, 332] on link "Cameron" at bounding box center [191, 337] width 54 height 10
